Goal: Transaction & Acquisition: Purchase product/service

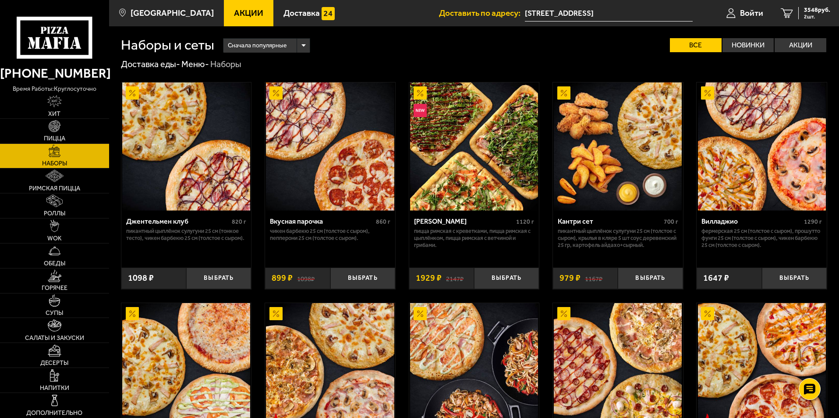
scroll to position [350, 0]
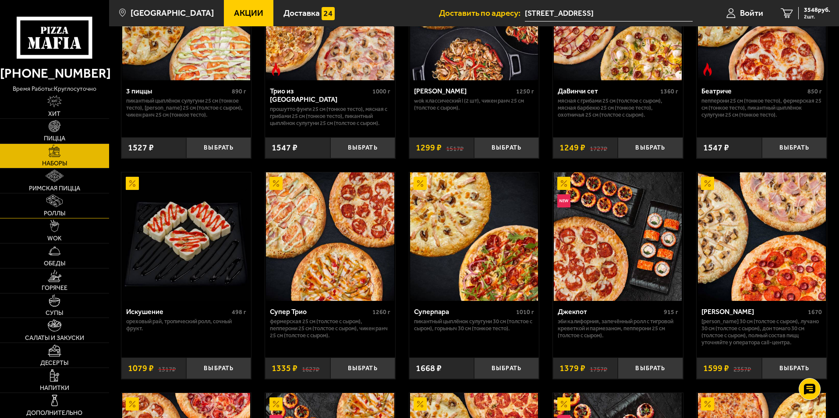
click at [67, 210] on link "Роллы" at bounding box center [54, 205] width 109 height 25
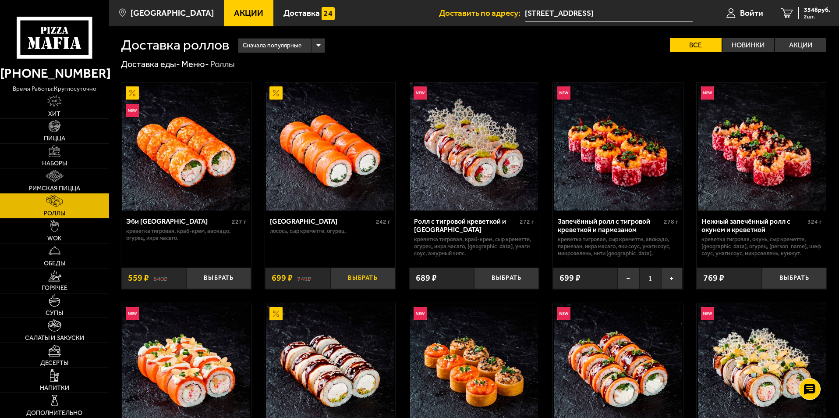
click at [365, 274] on button "Выбрать" at bounding box center [362, 277] width 65 height 21
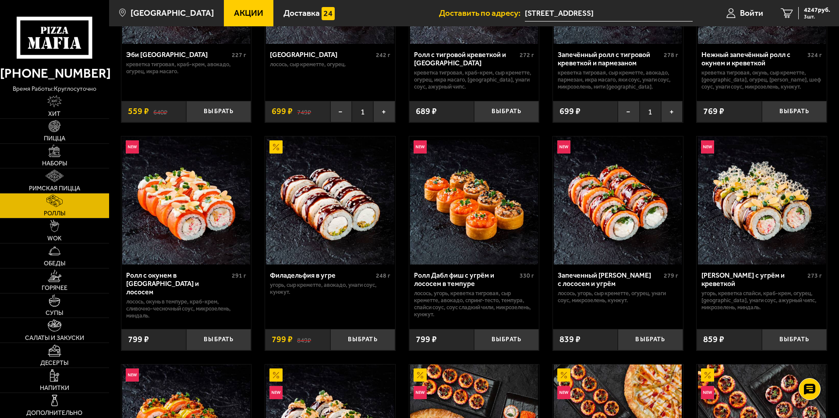
scroll to position [175, 0]
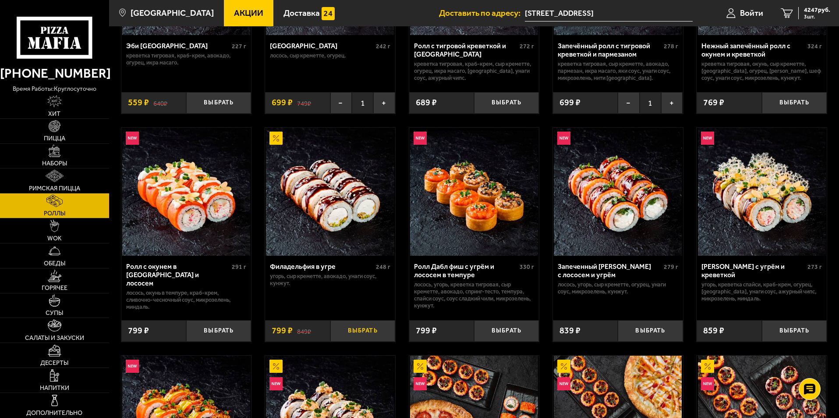
click at [361, 334] on button "Выбрать" at bounding box center [362, 330] width 65 height 21
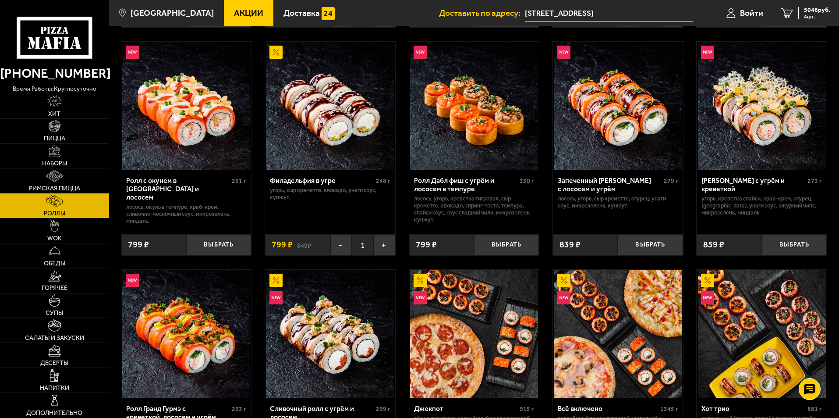
scroll to position [263, 0]
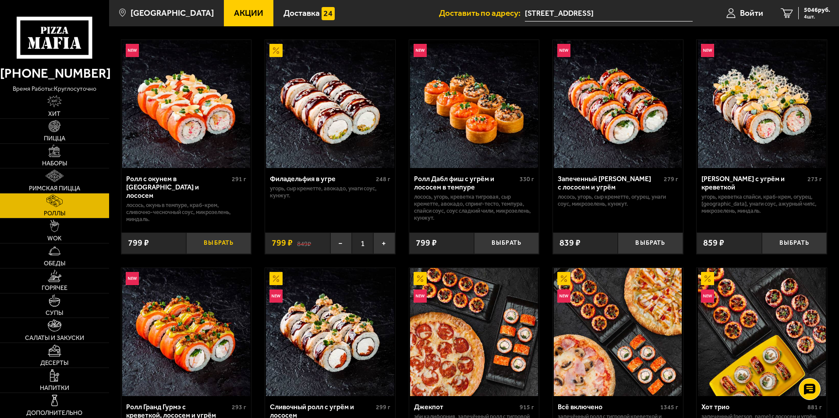
click at [213, 241] on button "Выбрать" at bounding box center [218, 242] width 65 height 21
click at [805, 14] on span "5 шт." at bounding box center [817, 16] width 26 height 5
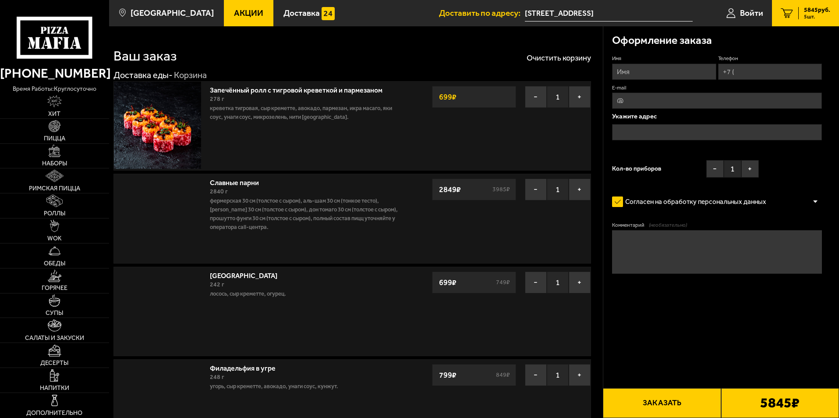
type input "[STREET_ADDRESS]"
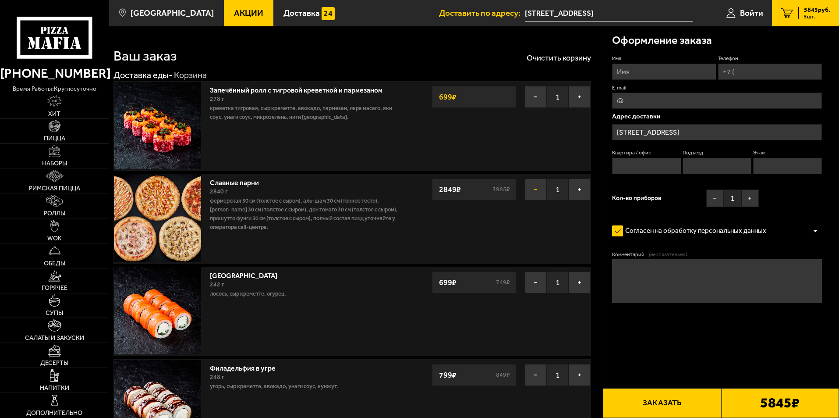
click at [532, 189] on button "−" at bounding box center [536, 189] width 22 height 22
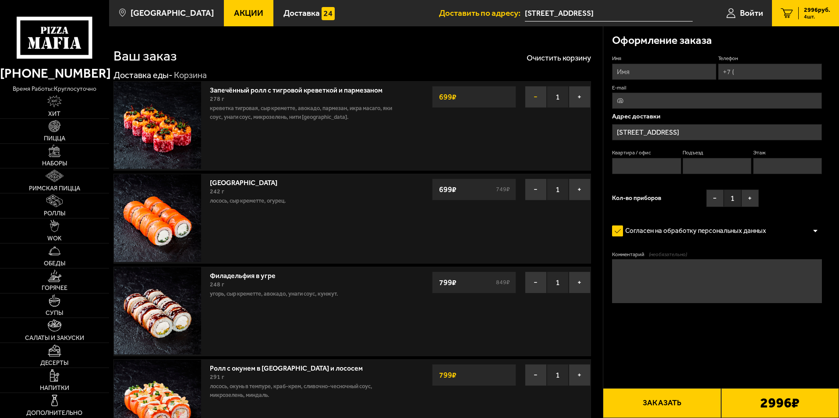
click at [534, 97] on button "−" at bounding box center [536, 97] width 22 height 22
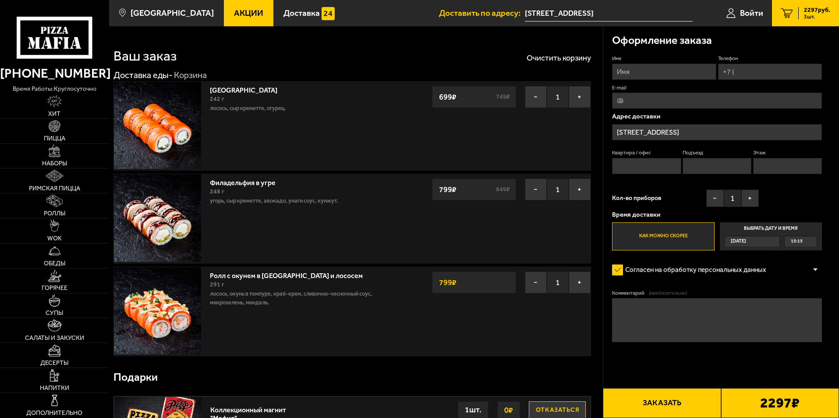
click at [657, 72] on input "Имя" at bounding box center [664, 72] width 104 height 16
click at [705, 131] on input "[STREET_ADDRESS]" at bounding box center [717, 132] width 210 height 16
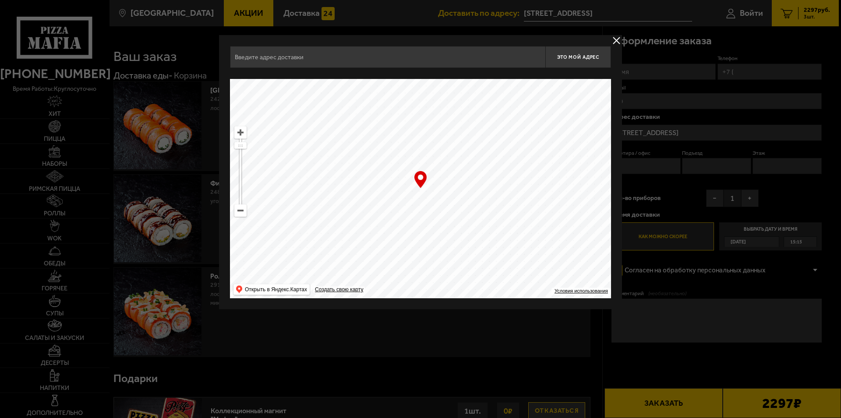
type input "[STREET_ADDRESS]"
click at [618, 38] on button "delivery type" at bounding box center [616, 40] width 11 height 11
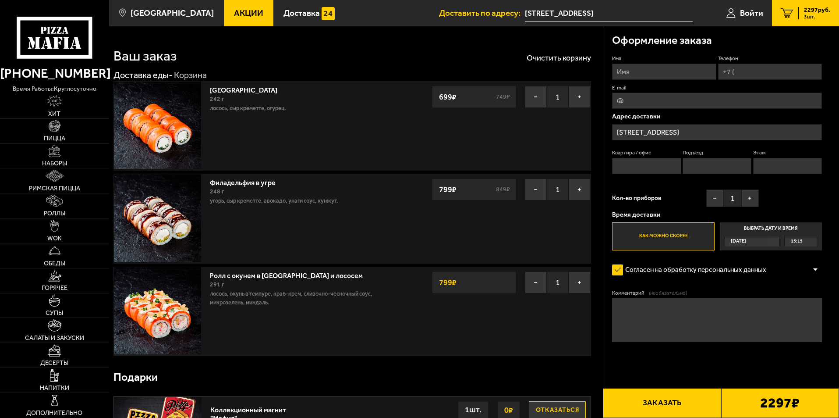
click at [698, 130] on input "[STREET_ADDRESS]" at bounding box center [717, 132] width 210 height 16
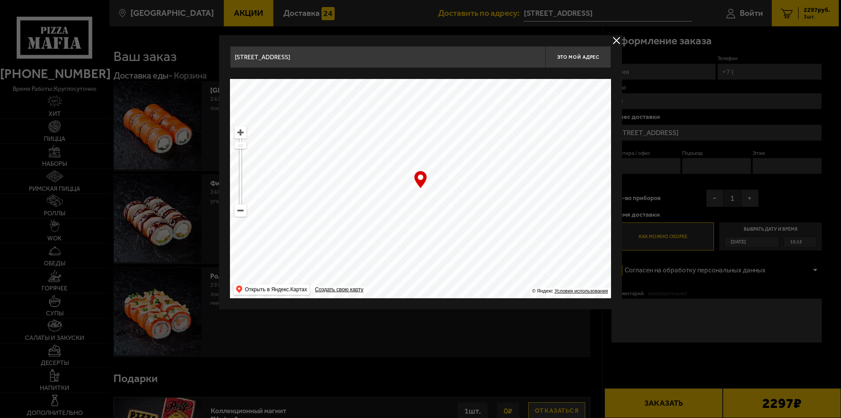
click at [618, 40] on button "delivery type" at bounding box center [616, 40] width 11 height 11
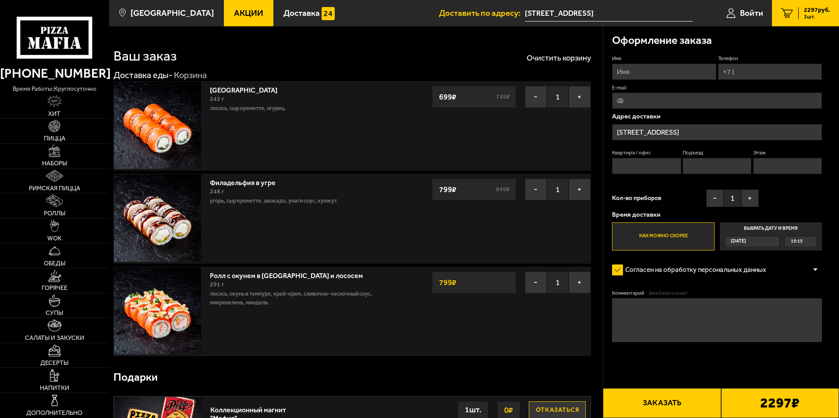
click at [632, 116] on p "Адрес доставки" at bounding box center [717, 116] width 210 height 7
click at [644, 133] on input "[STREET_ADDRESS]" at bounding box center [717, 132] width 210 height 16
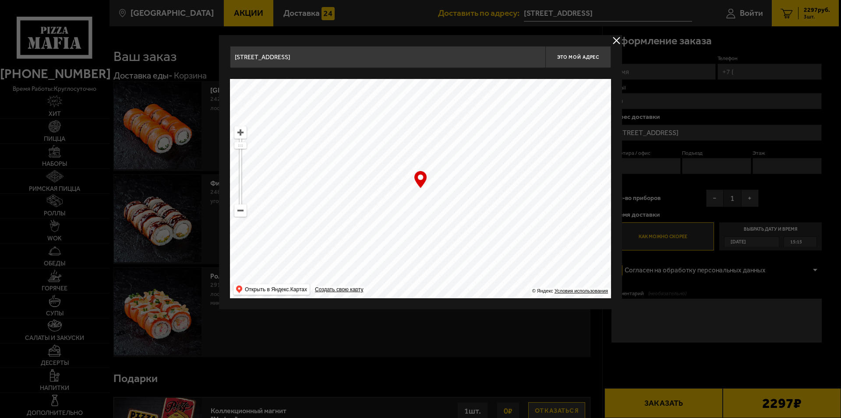
click at [321, 57] on input "[STREET_ADDRESS]" at bounding box center [387, 57] width 315 height 22
drag, startPoint x: 321, startPoint y: 57, endPoint x: 173, endPoint y: 47, distance: 148.4
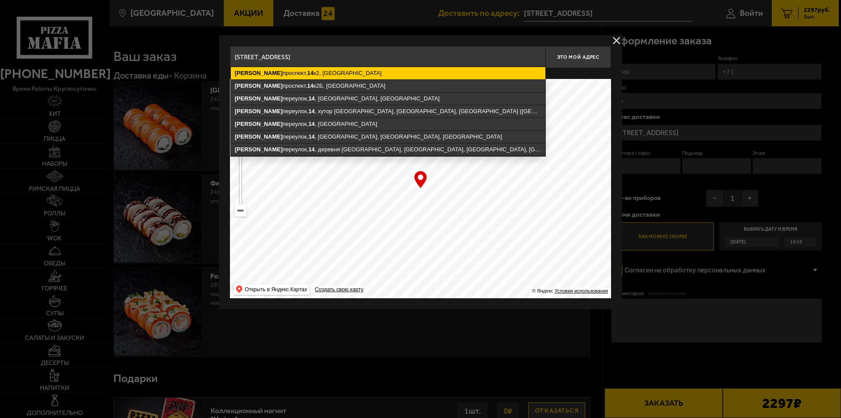
click at [307, 75] on ymaps "14" at bounding box center [310, 73] width 6 height 7
type input "[STREET_ADDRESS]"
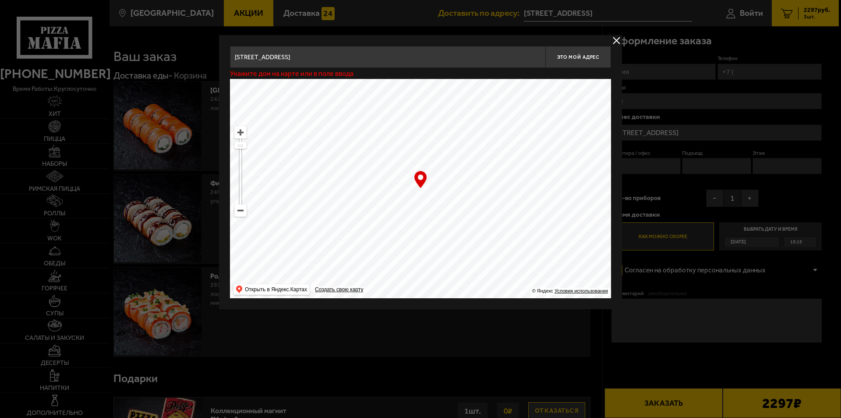
type input "[STREET_ADDRESS]"
click at [595, 60] on button "Это мой адрес" at bounding box center [578, 57] width 66 height 22
type input "[STREET_ADDRESS]"
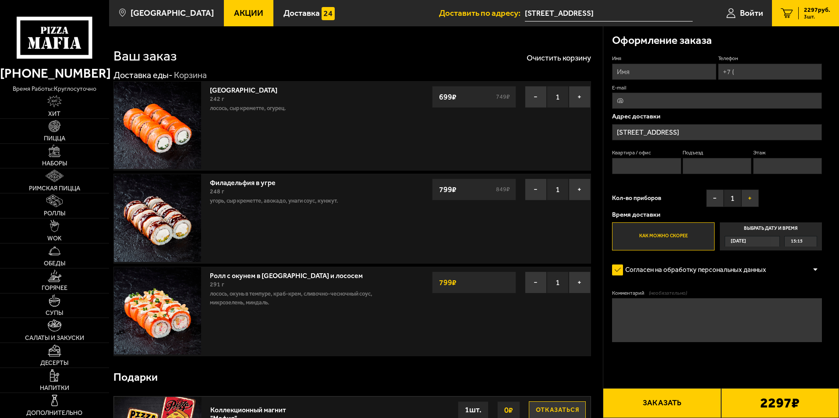
click at [748, 198] on button "+" at bounding box center [750, 198] width 18 height 18
click at [637, 310] on textarea "Комментарий (необязательно)" at bounding box center [717, 320] width 210 height 44
type textarea "ТЕСТ"
click at [747, 73] on input "Телефон" at bounding box center [770, 72] width 104 height 16
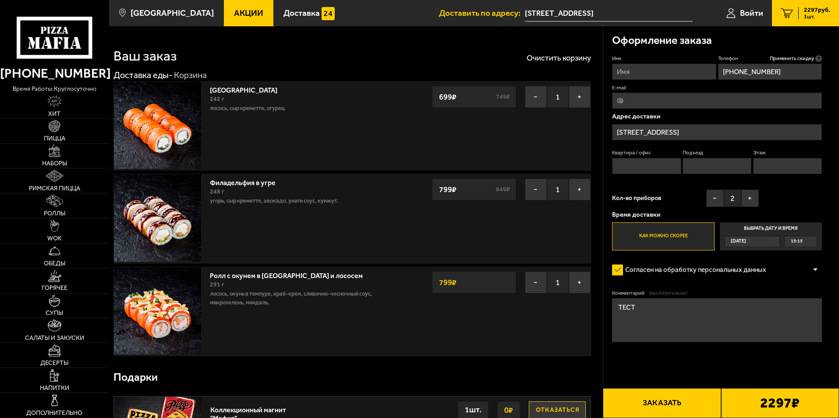
type input "[PHONE_NUMBER]"
click at [652, 406] on button "Заказать" at bounding box center [662, 403] width 118 height 30
click at [640, 164] on input "Квартира / офис" at bounding box center [646, 166] width 69 height 16
type input "0"
drag, startPoint x: 703, startPoint y: 167, endPoint x: 710, endPoint y: 167, distance: 7.0
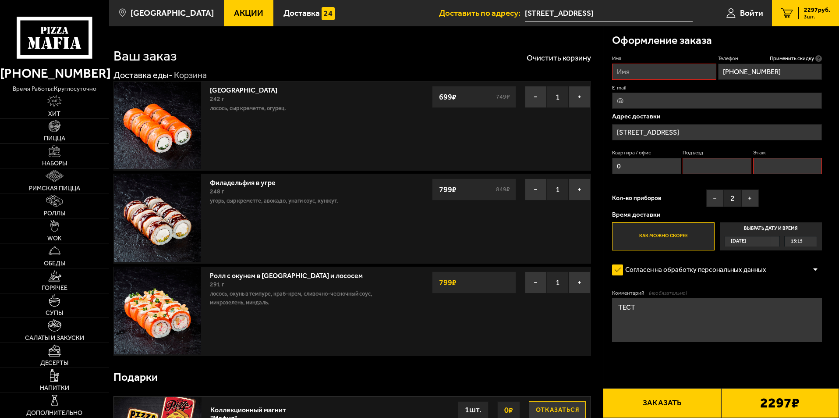
click at [704, 167] on input "Подъезд" at bounding box center [717, 166] width 69 height 16
type input "0"
click at [771, 166] on input "Этаж" at bounding box center [787, 166] width 69 height 16
type input "0"
click at [636, 65] on input "Имя" at bounding box center [664, 72] width 104 height 16
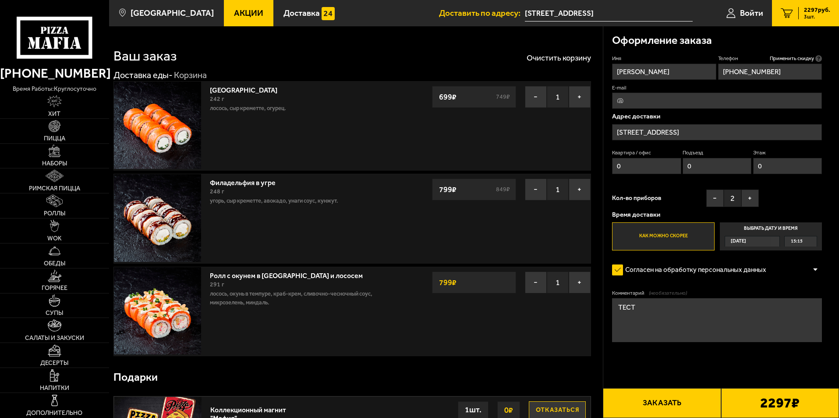
type input "[PERSON_NAME]"
click at [661, 403] on button "Заказать" at bounding box center [662, 403] width 118 height 30
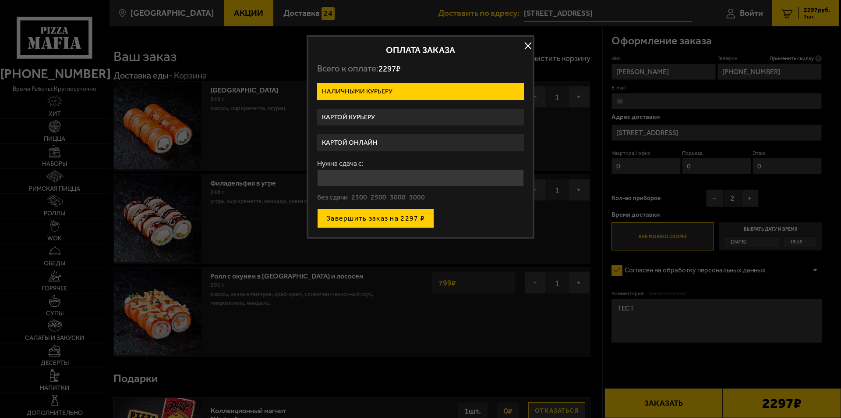
click at [398, 220] on button "Завершить заказ на 2297 ₽" at bounding box center [375, 218] width 117 height 19
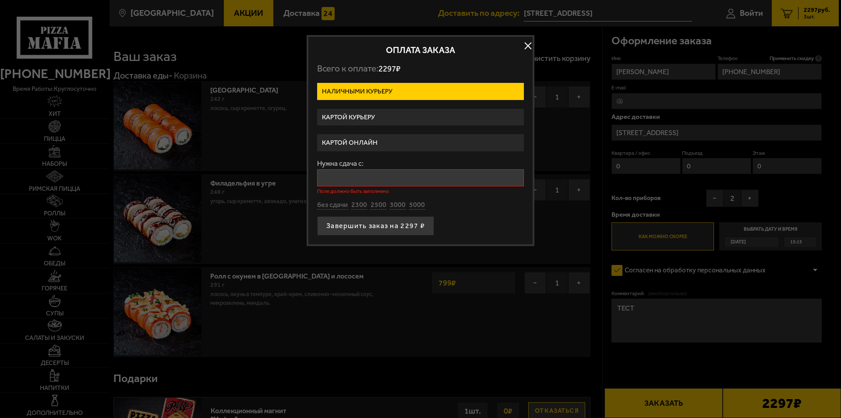
click at [361, 179] on input "Нужна сдача с:" at bounding box center [420, 177] width 207 height 17
click at [337, 205] on button "без сдачи" at bounding box center [332, 205] width 31 height 10
type input "0"
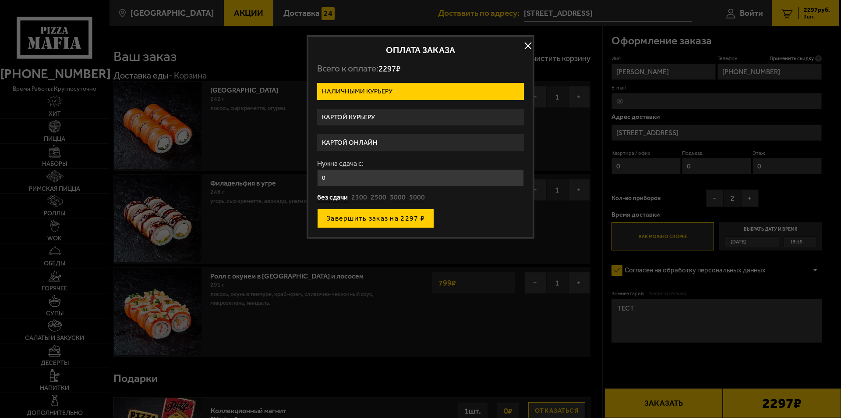
click at [360, 221] on button "Завершить заказ на 2297 ₽" at bounding box center [375, 218] width 117 height 19
